Goal: Information Seeking & Learning: Learn about a topic

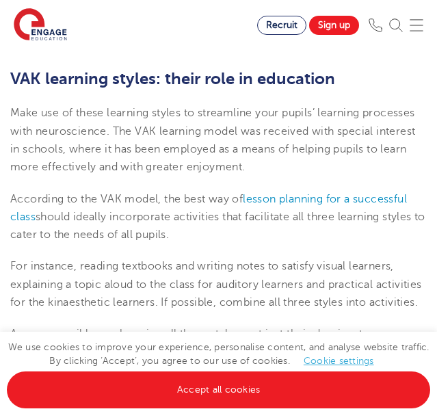
scroll to position [1738, 0]
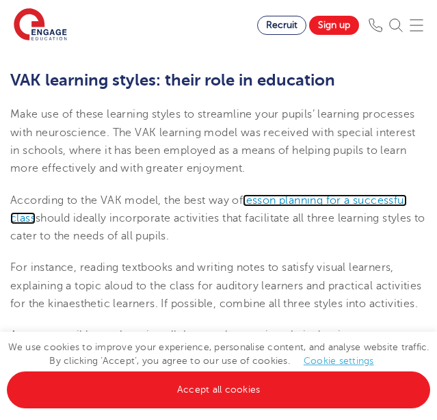
click at [287, 199] on span "lesson planning for a successful class" at bounding box center [208, 209] width 397 height 30
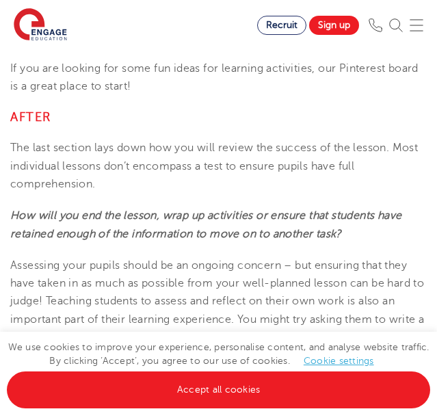
scroll to position [2901, 0]
